Goal: Submit feedback/report problem: Submit feedback/report problem

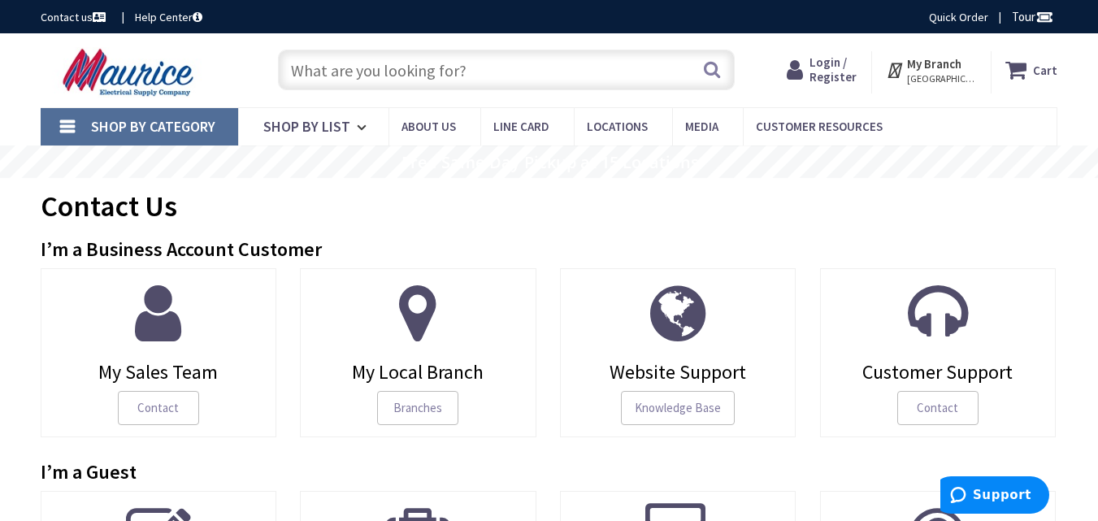
click at [0, 155] on rs-slide "Free Same Day Pickup at 15 Locations" at bounding box center [549, 162] width 1098 height 33
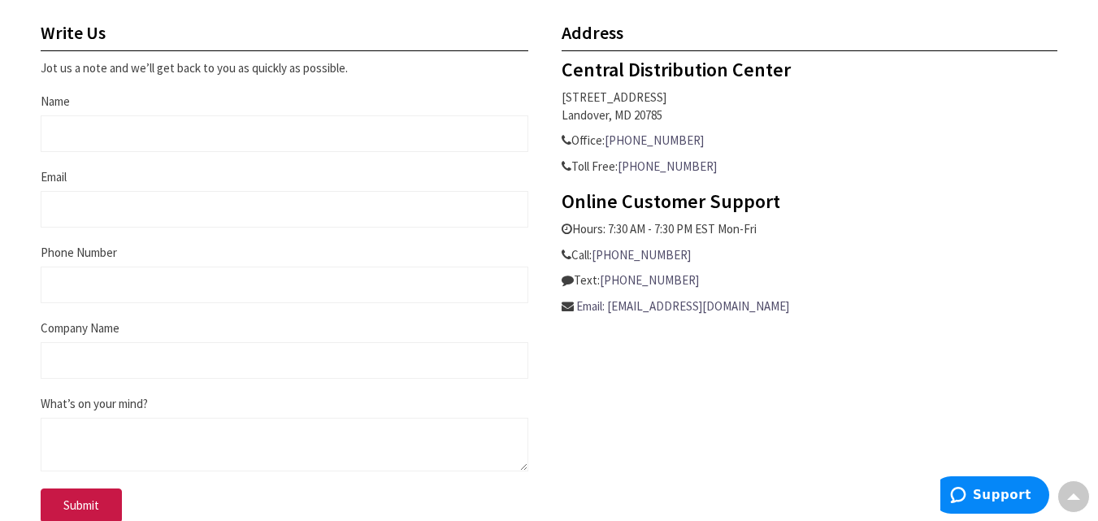
scroll to position [759, 0]
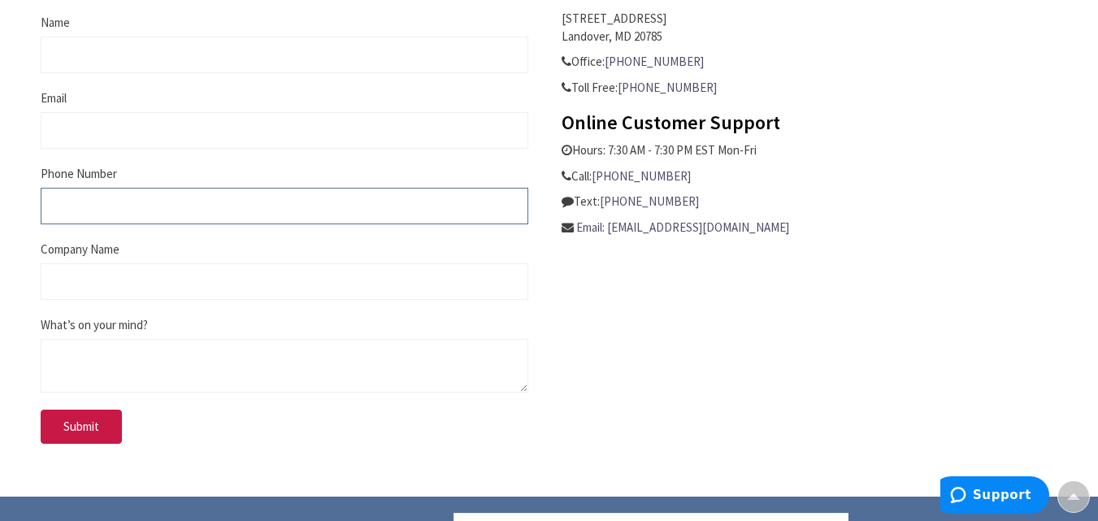
drag, startPoint x: 60, startPoint y: 188, endPoint x: 85, endPoint y: 175, distance: 27.6
click at [60, 188] on input "Phone Number" at bounding box center [285, 206] width 488 height 37
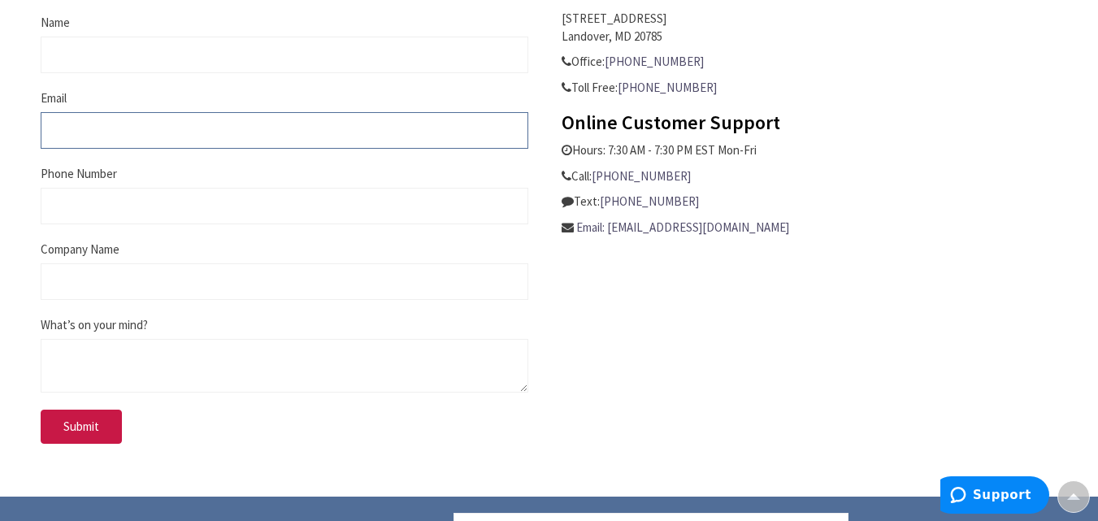
drag, startPoint x: 95, startPoint y: 128, endPoint x: 163, endPoint y: 146, distance: 70.0
click at [95, 128] on input "Email" at bounding box center [285, 130] width 488 height 37
type input "[EMAIL_ADDRESS][DOMAIN_NAME]"
type input "[PERSON_NAME]"
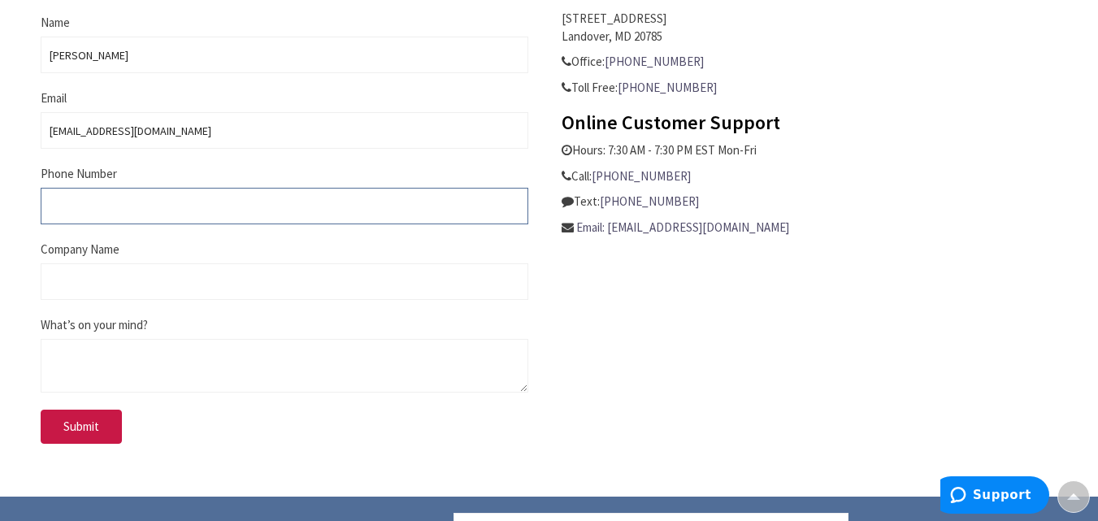
type input "8438729314"
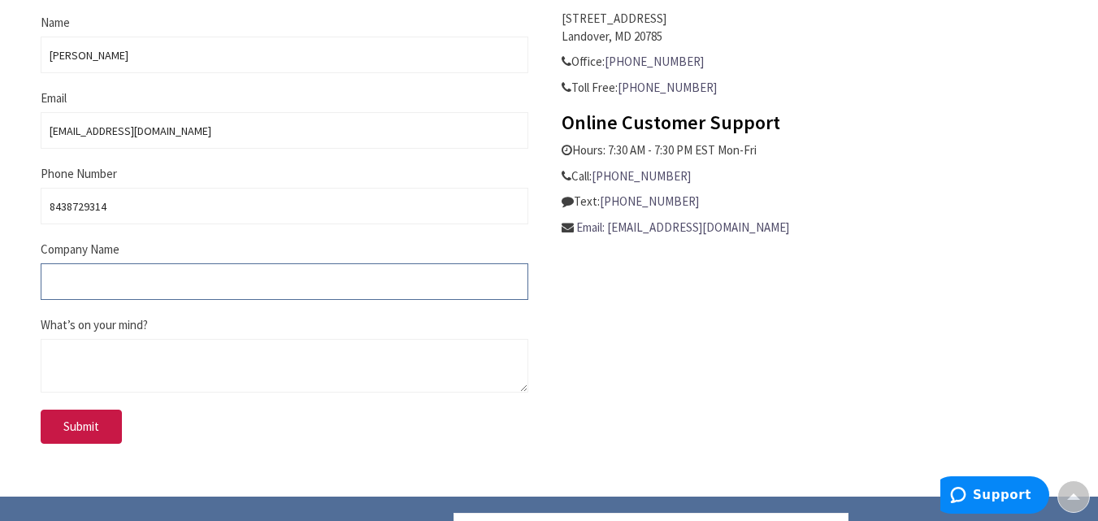
type input "HelloRates Customer Financing"
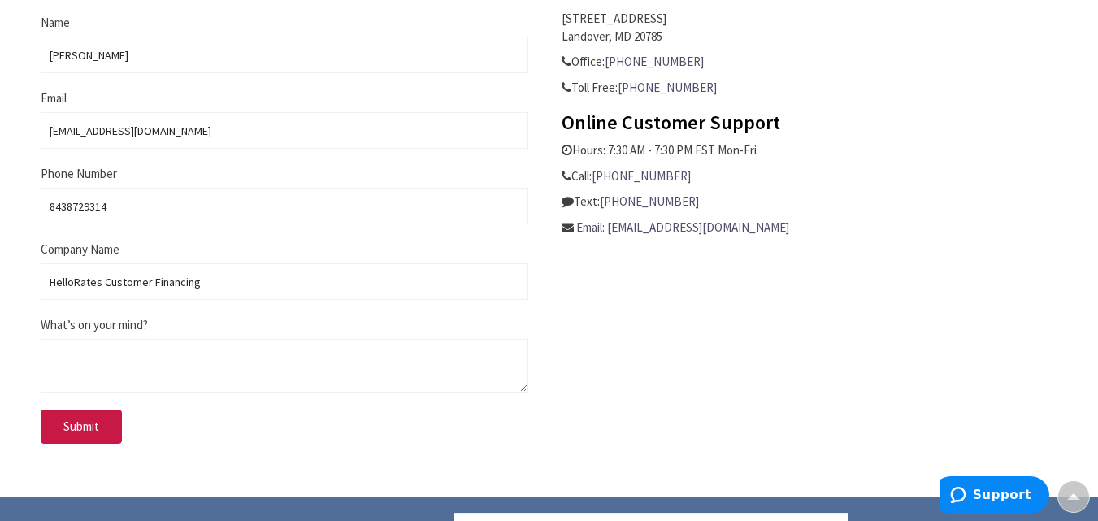
click at [189, 179] on div "Phone Number 8438729314" at bounding box center [285, 194] width 488 height 59
click at [154, 386] on textarea "What’s on your mind?" at bounding box center [285, 366] width 488 height 54
paste textarea "Is your customer financing program stuck in the dark ages? Our program solves A…"
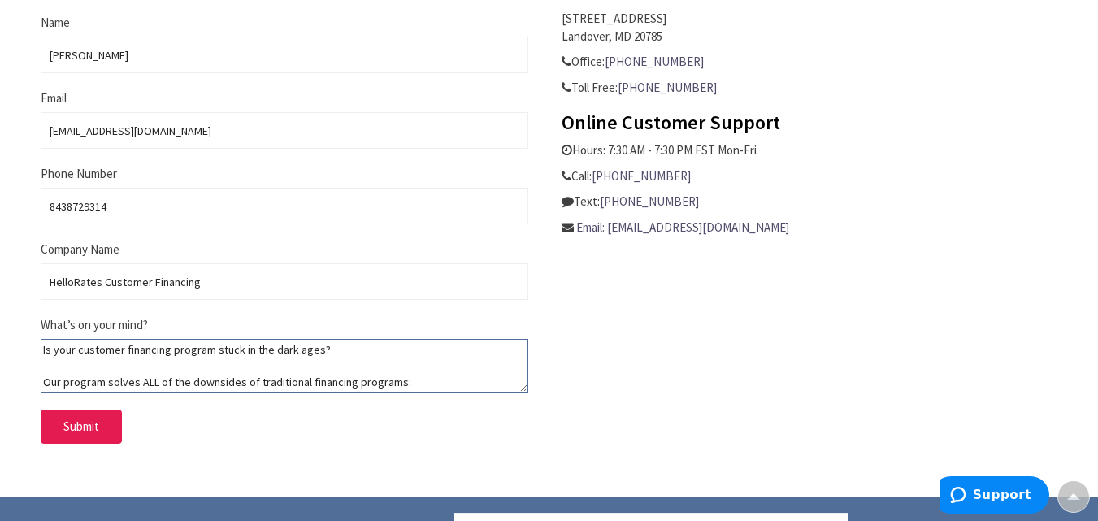
scroll to position [389, 0]
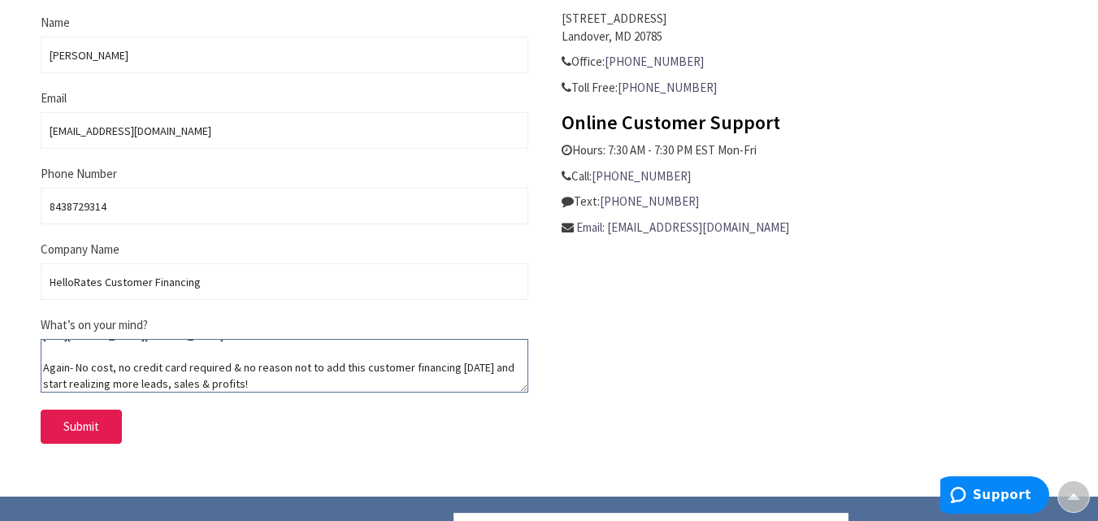
type textarea "Is your customer financing program stuck in the dark ages? Our program solves A…"
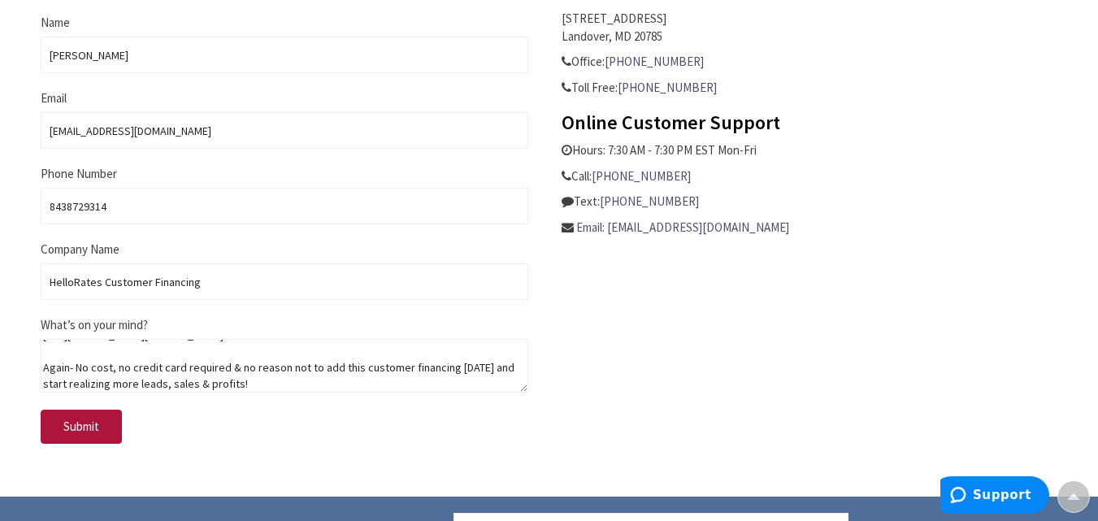
click at [64, 442] on button "Submit" at bounding box center [81, 427] width 81 height 34
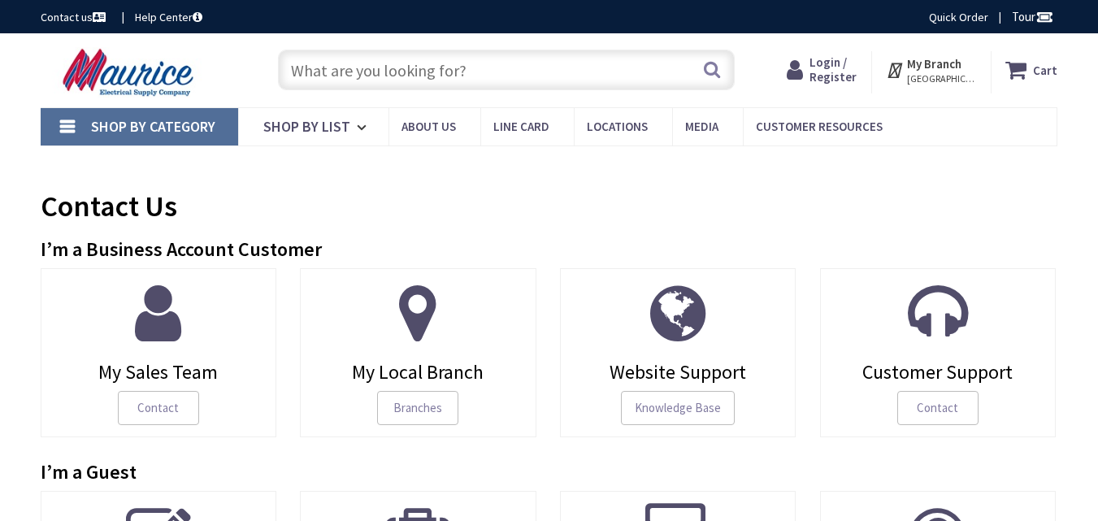
type input "W+MWQ, Canal Road, near Al-Fanan College, Daska, 51010, Pakistan"
